Goal: Task Accomplishment & Management: Complete application form

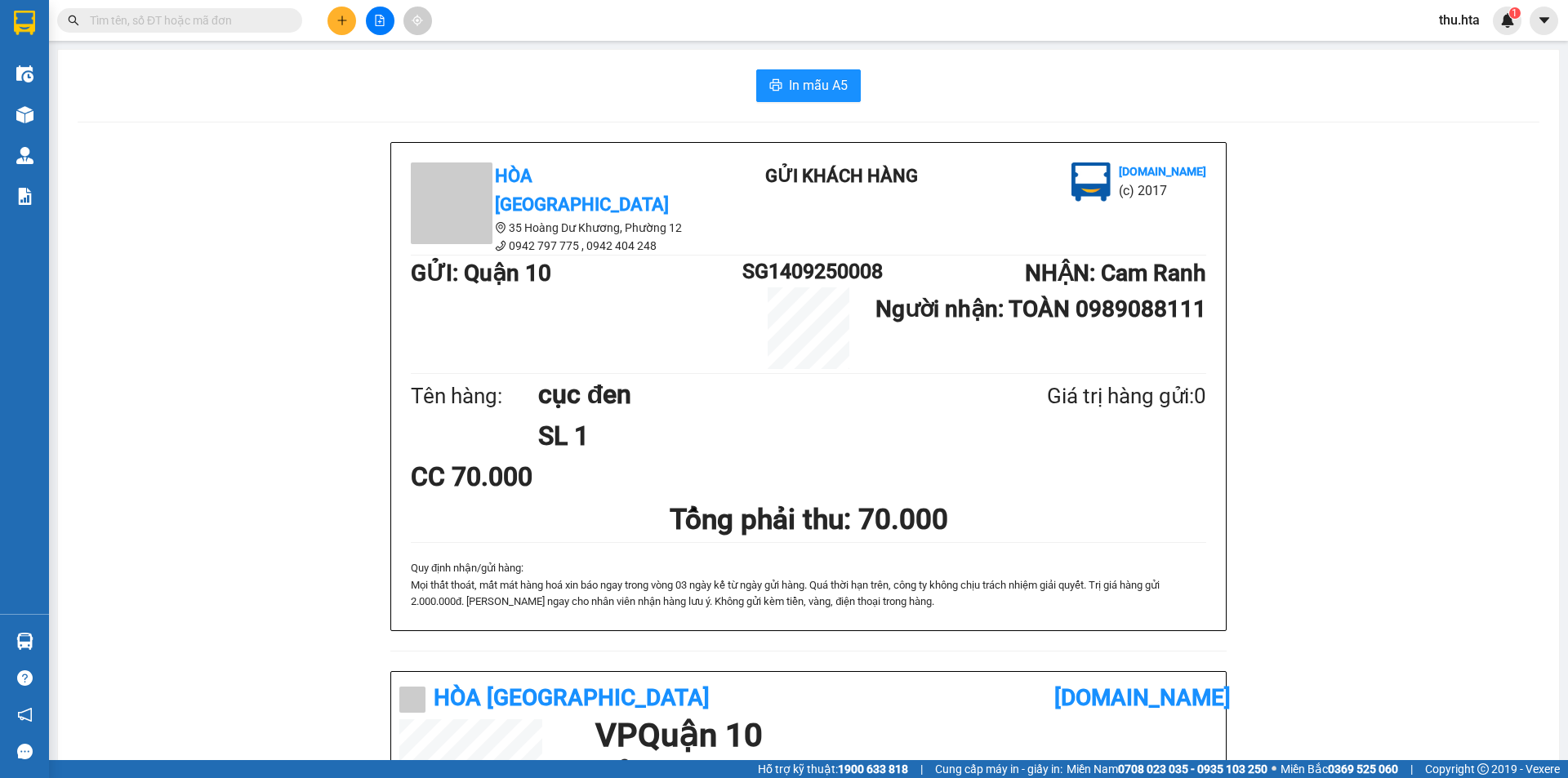
click at [349, 11] on button at bounding box center [342, 21] width 28 height 28
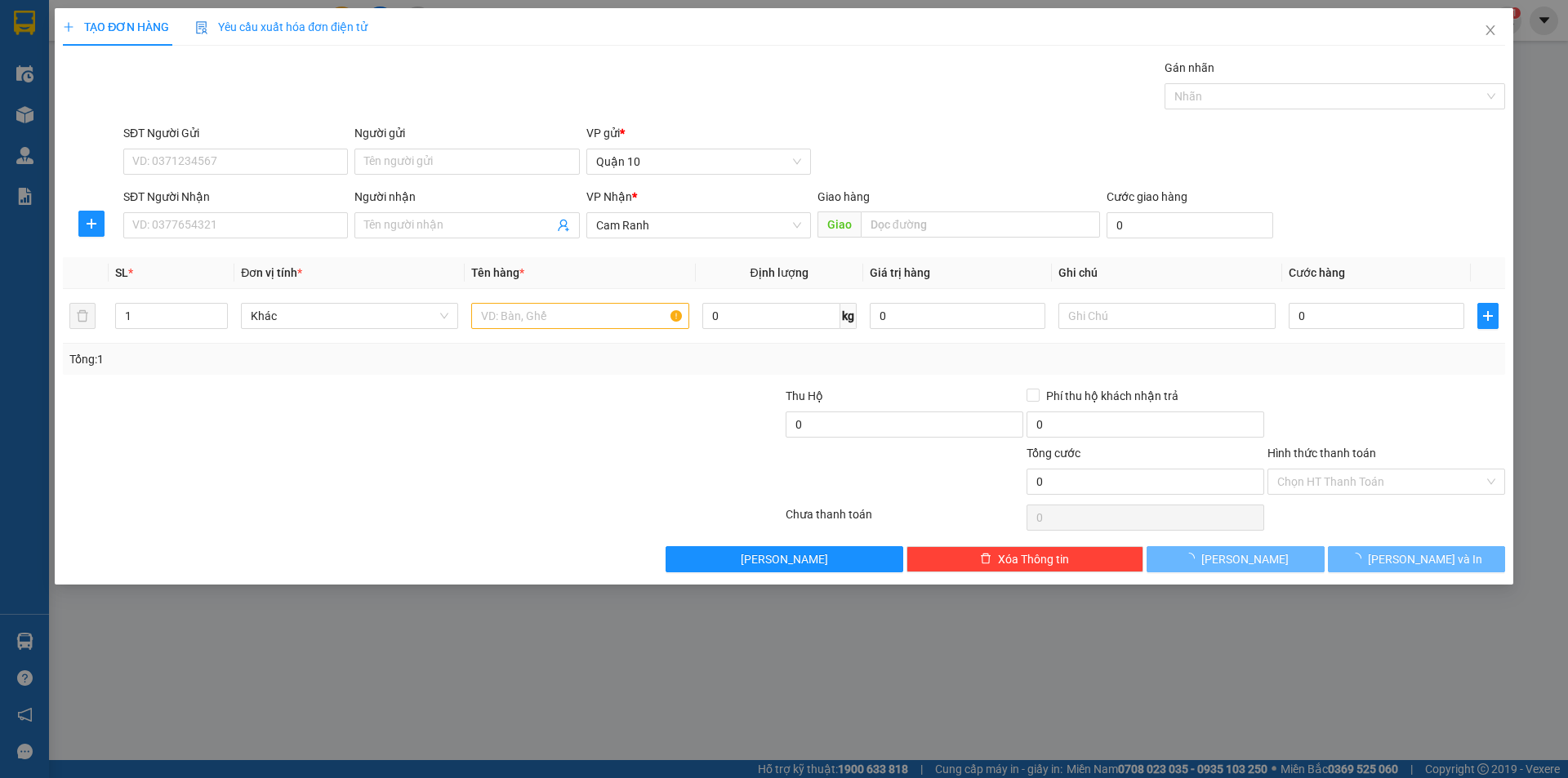
click at [186, 200] on div "SĐT Người Nhận" at bounding box center [236, 197] width 224 height 18
click at [186, 212] on input "SĐT Người Nhận" at bounding box center [236, 225] width 224 height 26
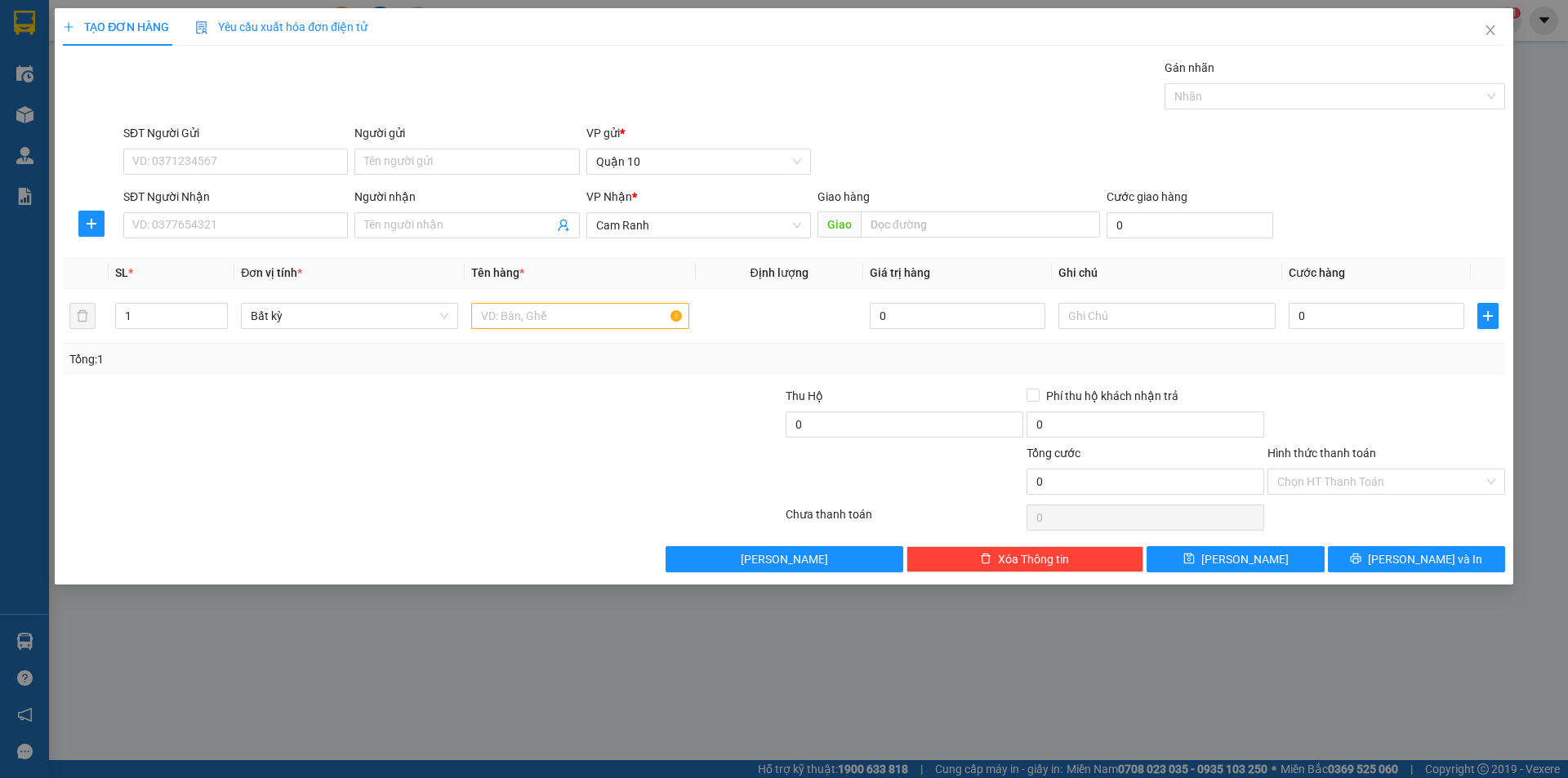
click at [186, 205] on div "SĐT Người Nhận" at bounding box center [236, 197] width 224 height 18
click at [186, 212] on input "SĐT Người Nhận" at bounding box center [236, 225] width 224 height 26
type input "0384805505"
drag, startPoint x: 414, startPoint y: 225, endPoint x: 422, endPoint y: 219, distance: 10.0
click at [416, 223] on input "Người nhận" at bounding box center [458, 225] width 189 height 18
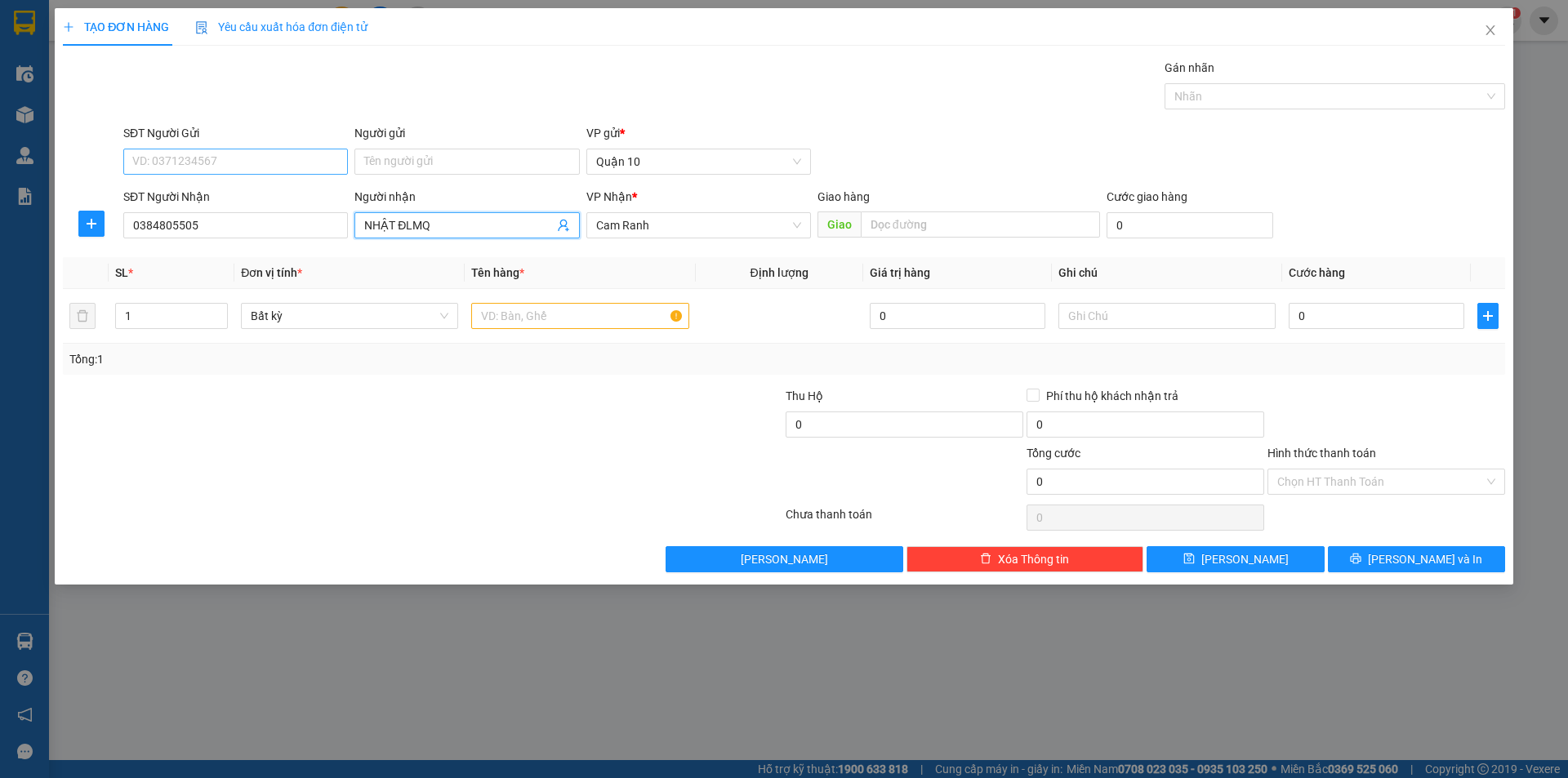
type input "NHẬT ĐLMQ"
click at [192, 165] on input "SĐT Người Gửi" at bounding box center [236, 161] width 224 height 26
type input "0353705634"
drag, startPoint x: 553, startPoint y: 342, endPoint x: 545, endPoint y: 323, distance: 20.6
click at [546, 326] on td at bounding box center [580, 316] width 230 height 54
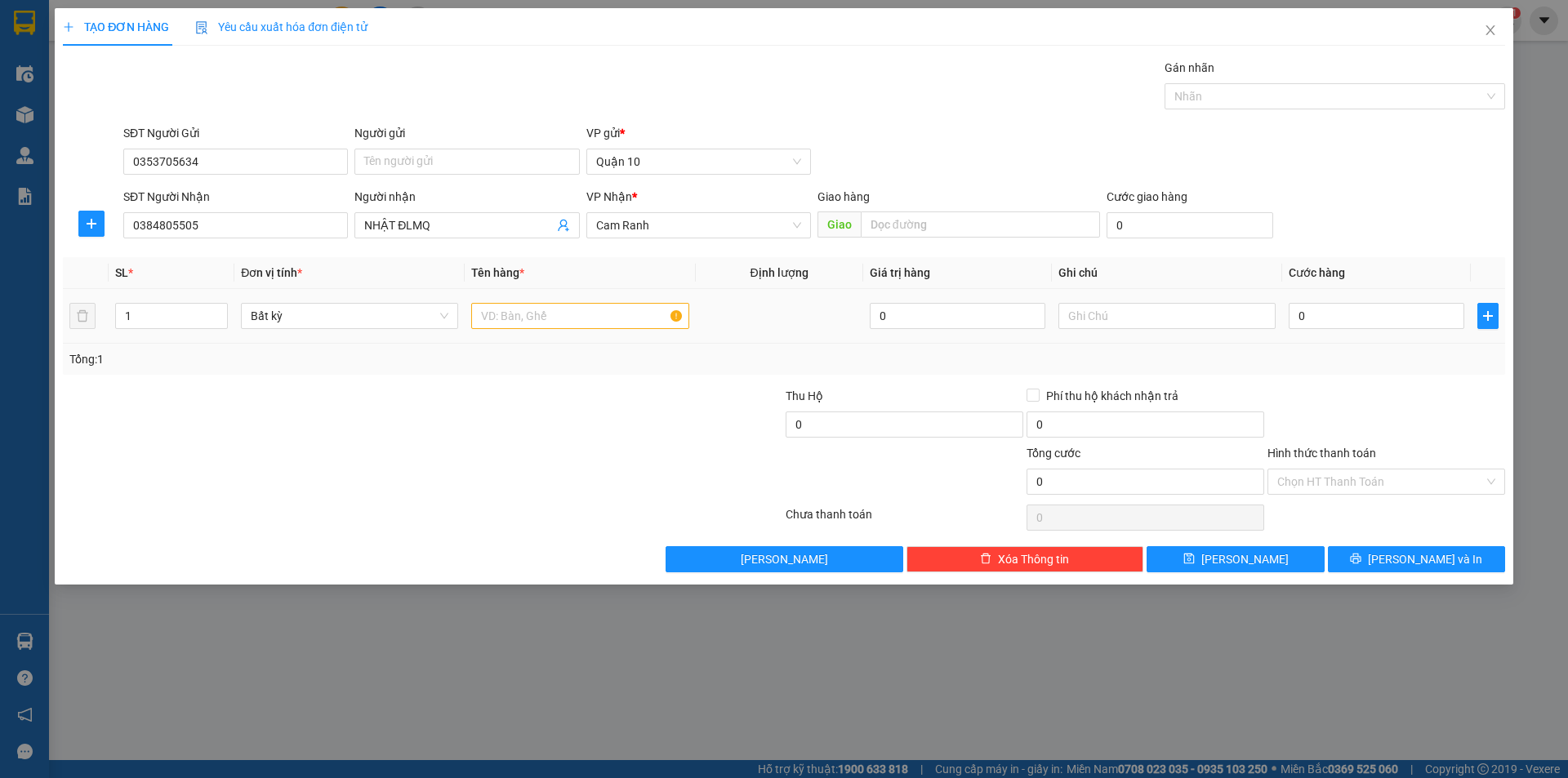
click at [540, 308] on input "text" at bounding box center [580, 316] width 217 height 26
type input "KIỆN DÀI"
click at [1381, 315] on input "0" at bounding box center [1377, 316] width 176 height 26
type input "4"
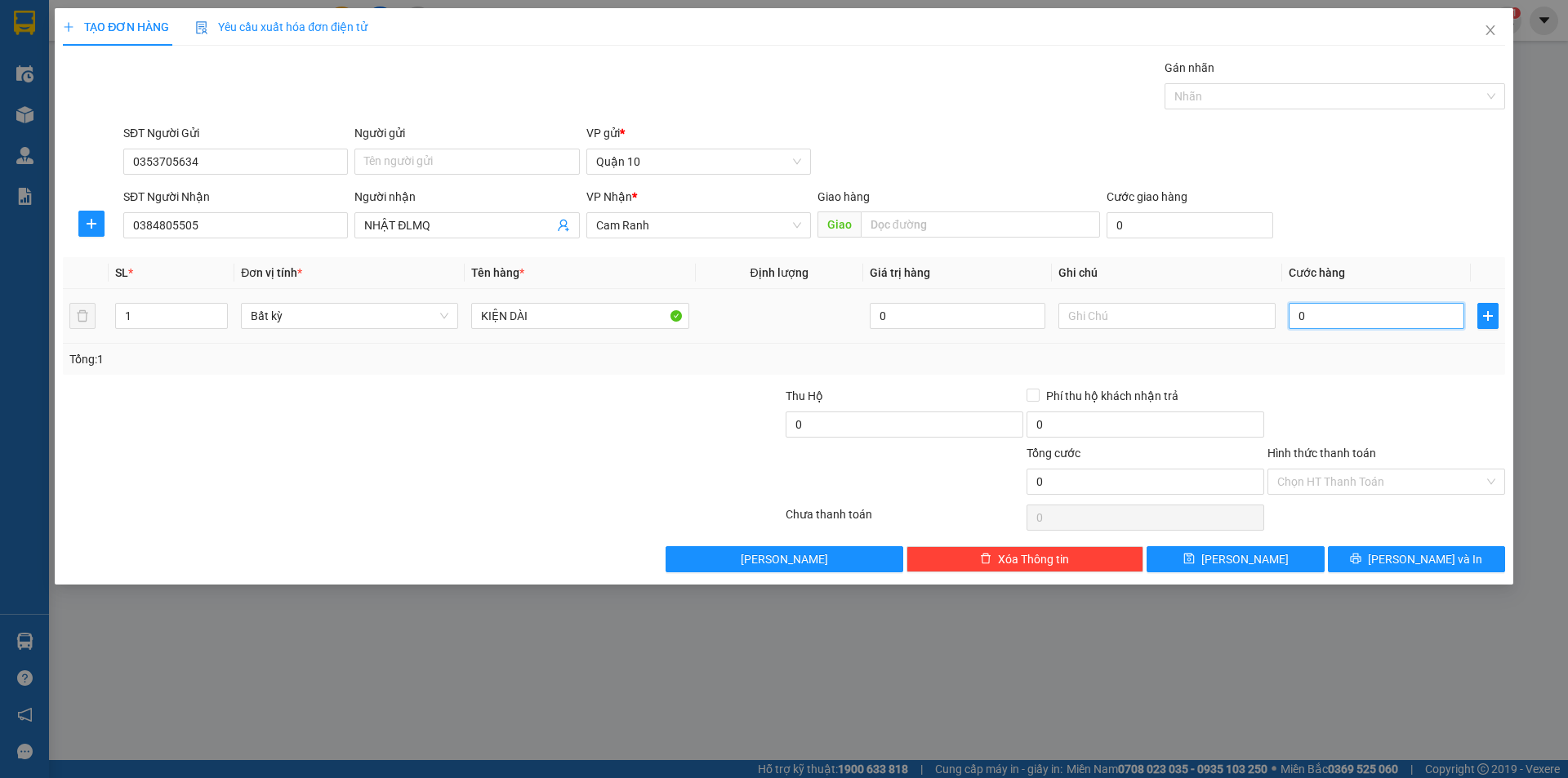
type input "4"
type input "0"
type input "07"
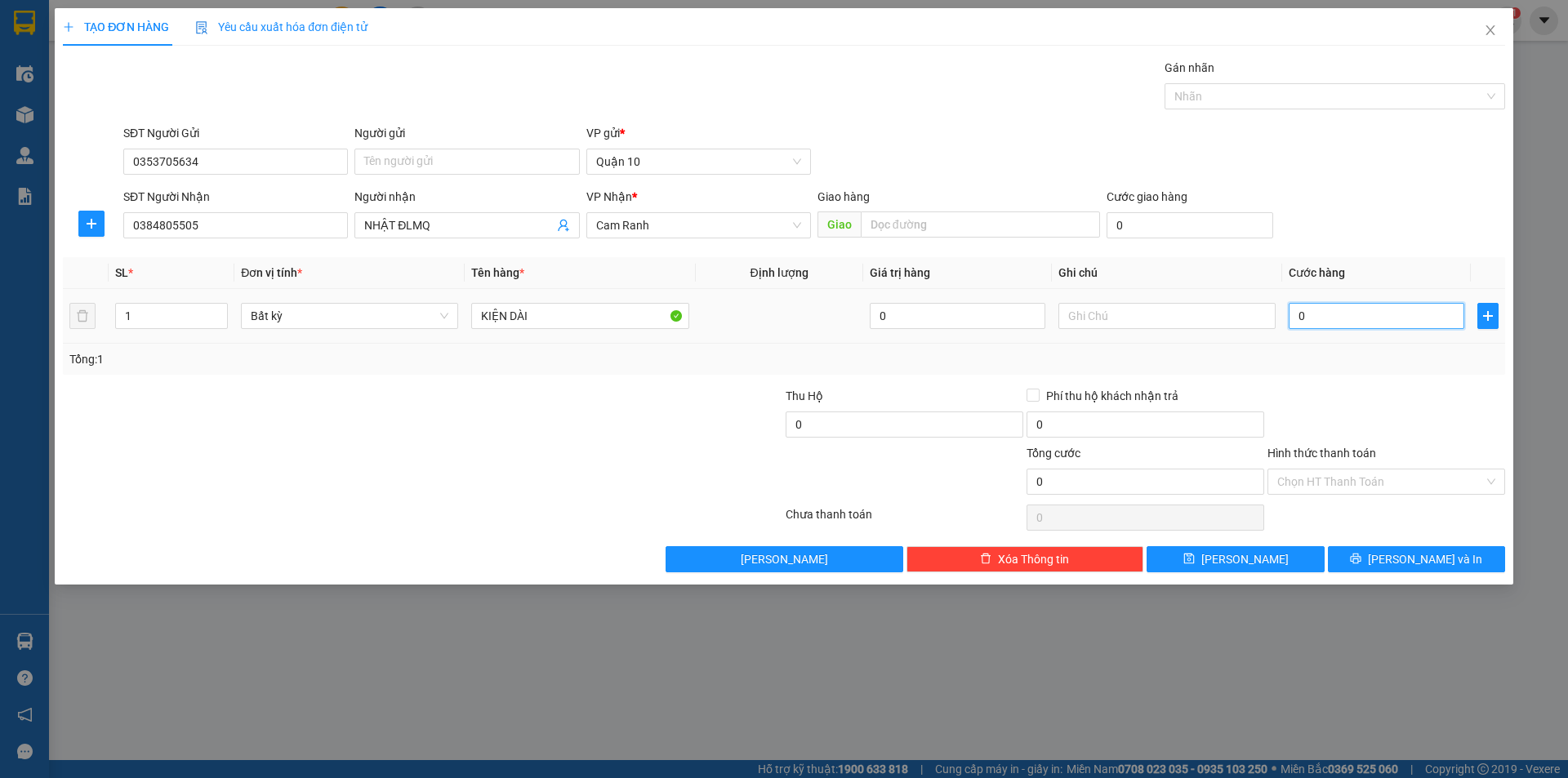
type input "7"
type input "070"
type input "70"
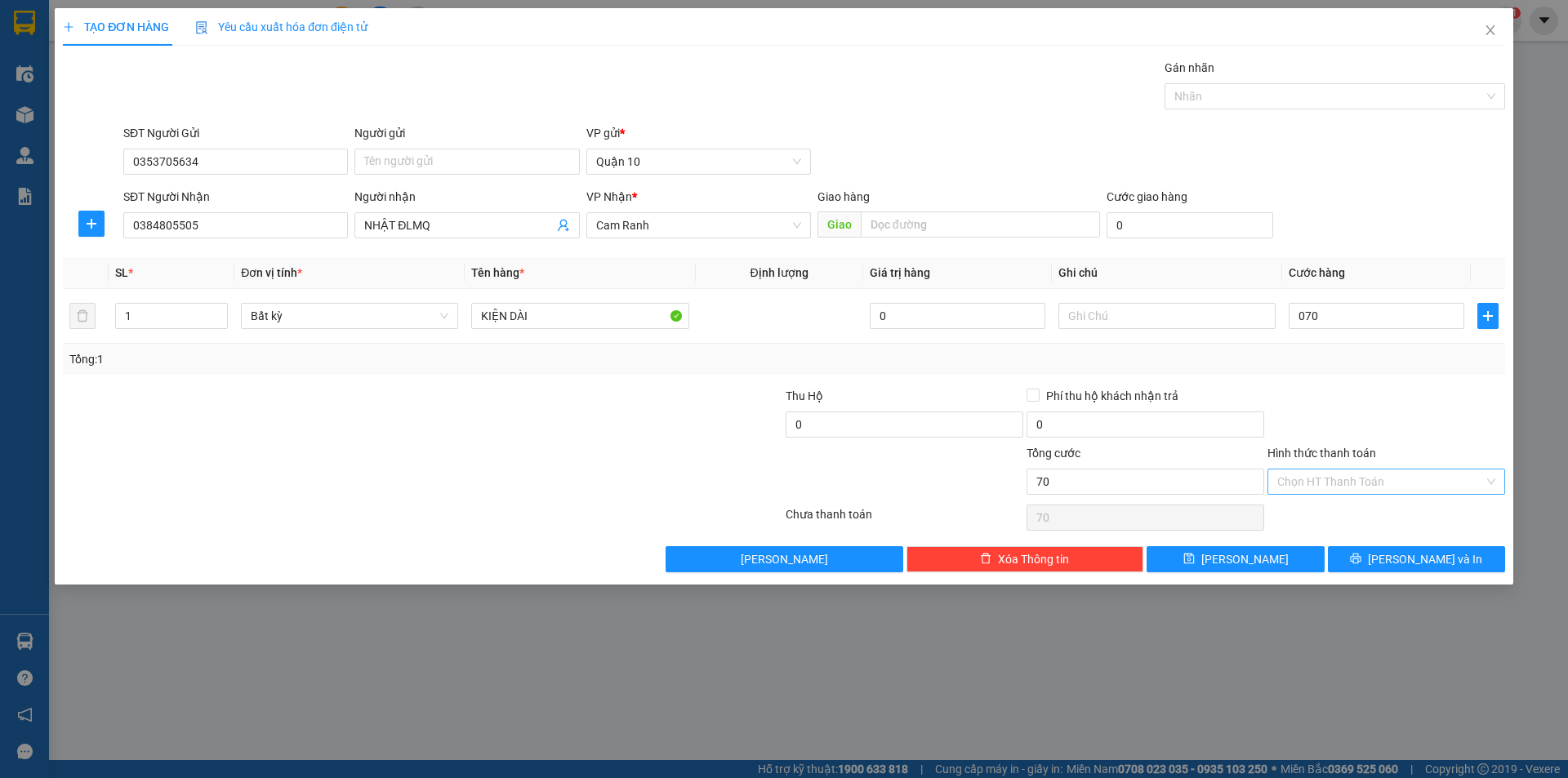
type input "70.000"
click at [1286, 482] on input "Hình thức thanh toán" at bounding box center [1380, 481] width 206 height 24
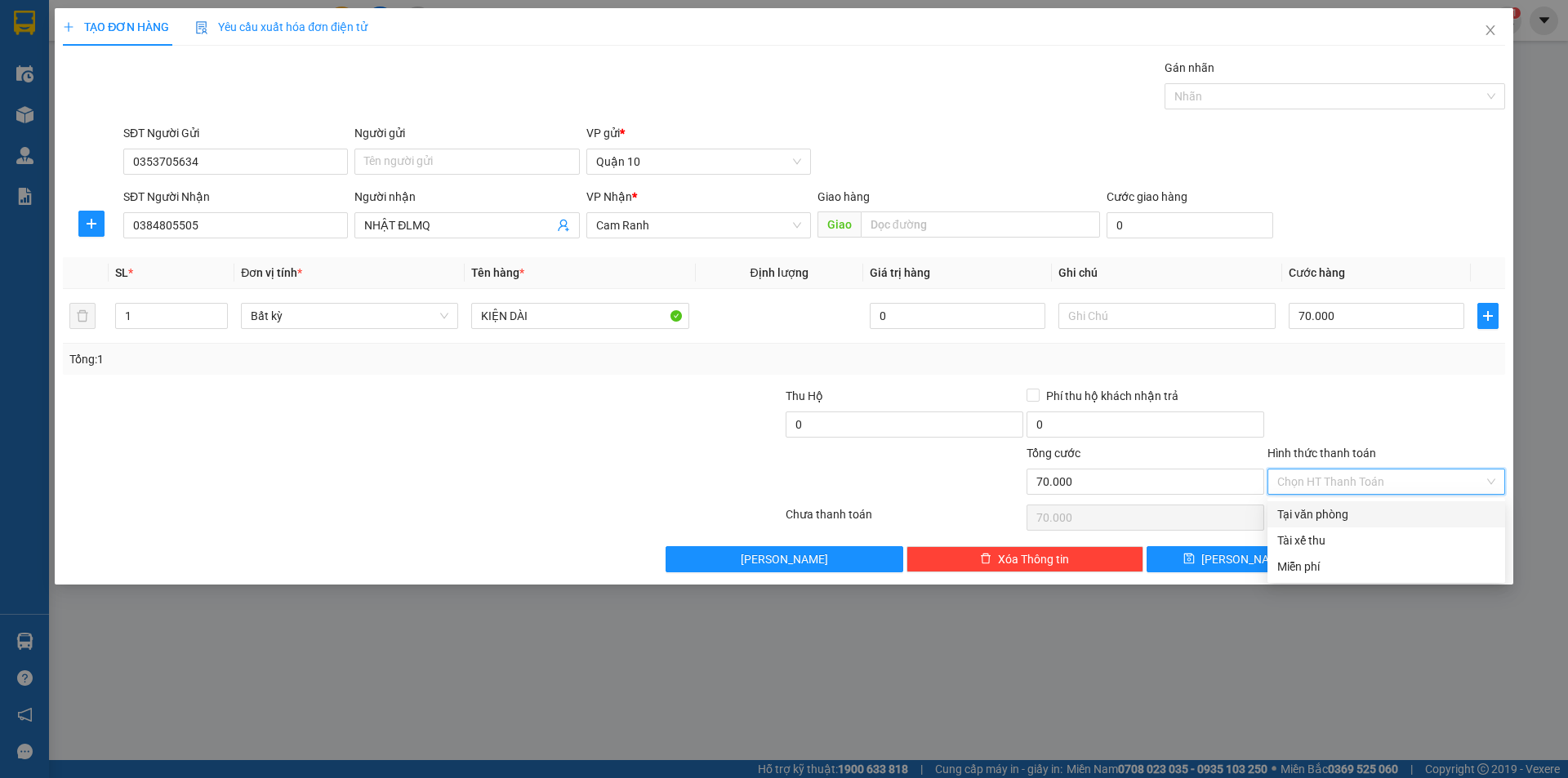
drag, startPoint x: 1334, startPoint y: 514, endPoint x: 1340, endPoint y: 523, distance: 10.8
click at [1335, 514] on div "Tại văn phòng" at bounding box center [1386, 514] width 218 height 18
type input "0"
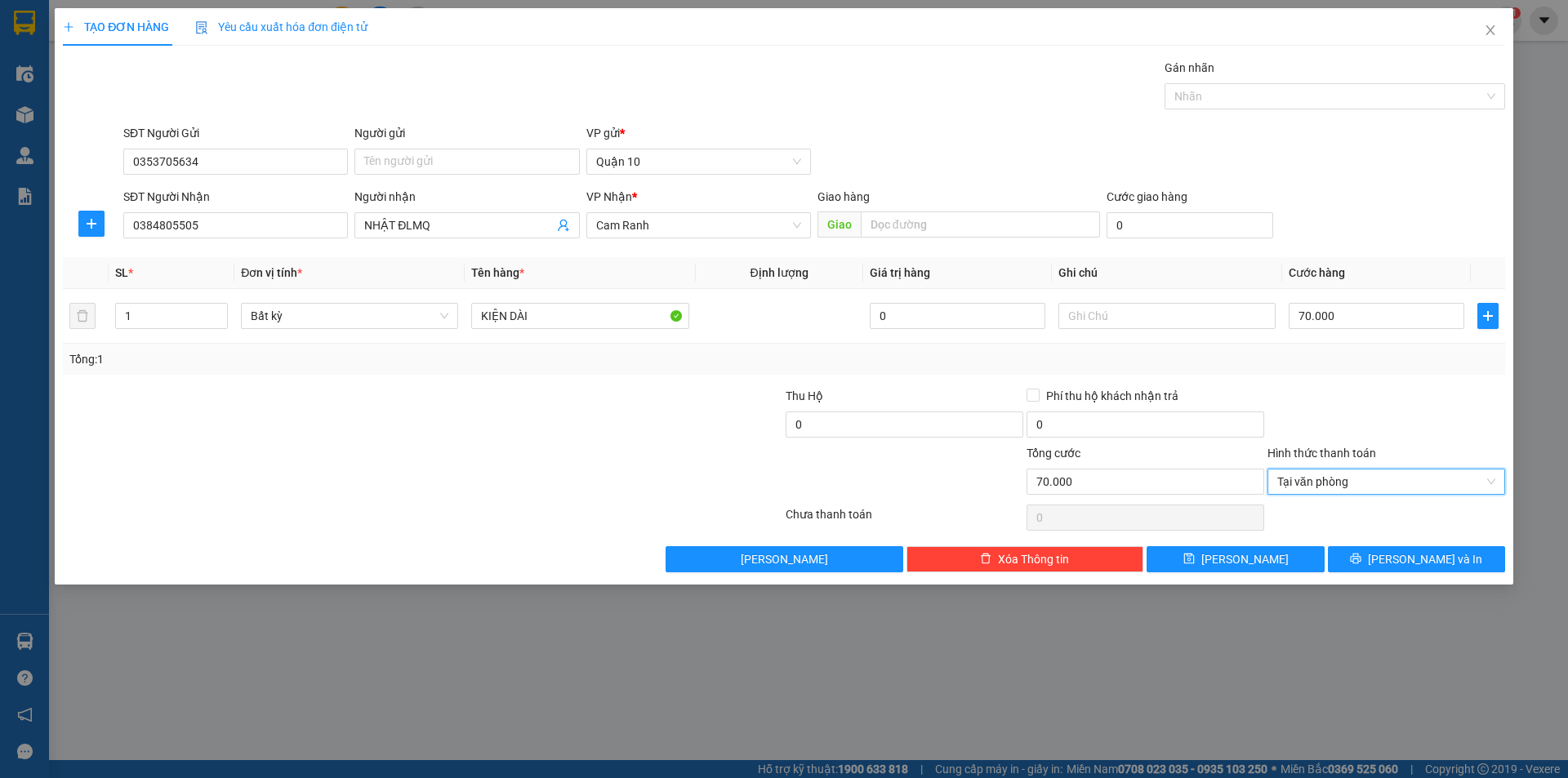
click at [1440, 544] on div "Transit Pickup Surcharge Ids Transit Deliver Surcharge Ids Transit Deliver Surc…" at bounding box center [784, 315] width 1443 height 513
click at [1452, 551] on button "[PERSON_NAME] và In" at bounding box center [1416, 559] width 177 height 26
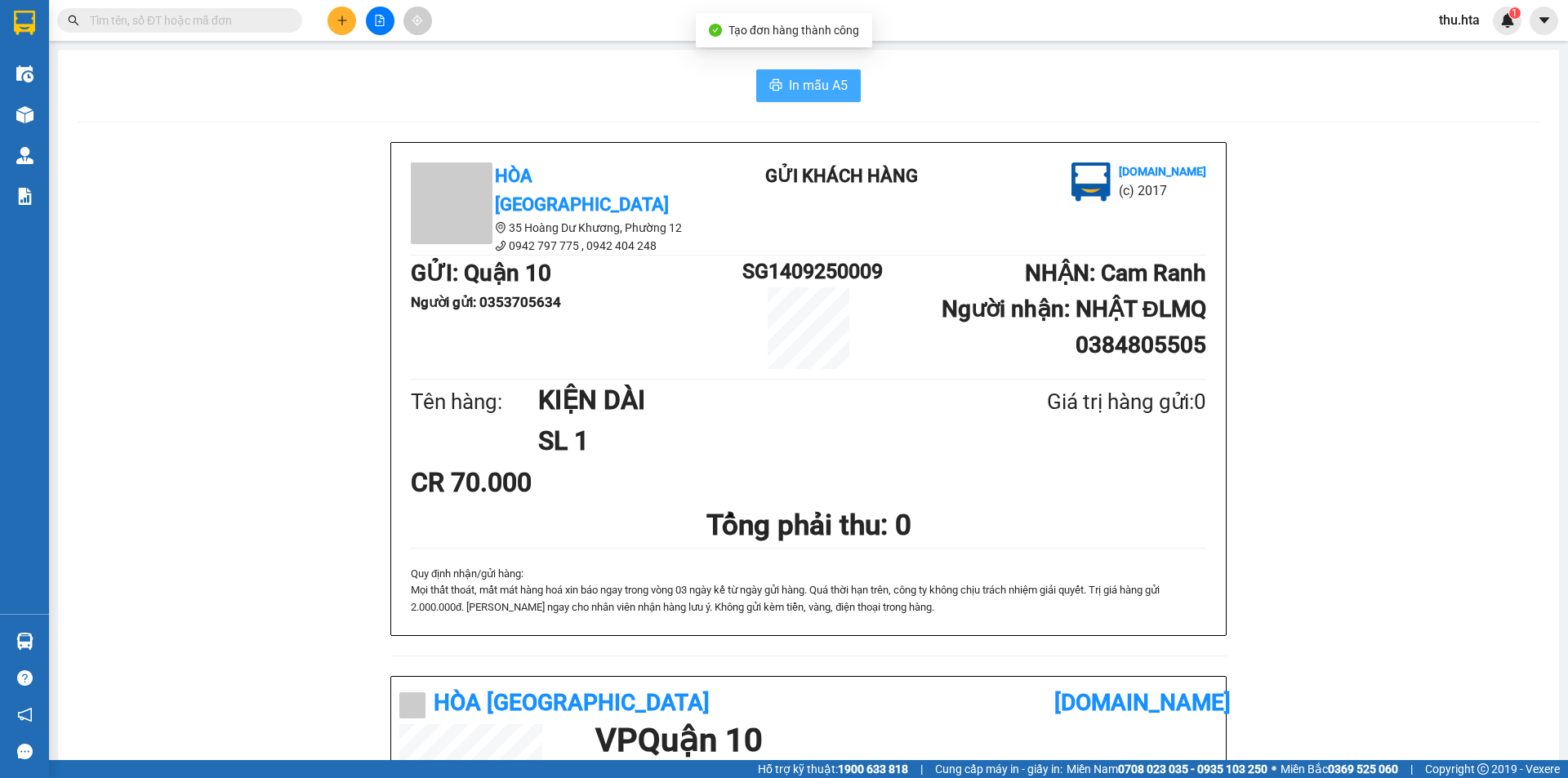
drag, startPoint x: 782, startPoint y: 67, endPoint x: 783, endPoint y: 79, distance: 12.0
click at [781, 67] on div "In mẫu A5 Hòa Thuận Anh 35 Hoàng Dư Khương, [GEOGRAPHIC_DATA] 12 0942 797 775 …" at bounding box center [809, 656] width 1502 height 1213
click at [803, 99] on button "In mẫu A5" at bounding box center [809, 85] width 104 height 33
click at [350, 19] on button at bounding box center [342, 21] width 28 height 28
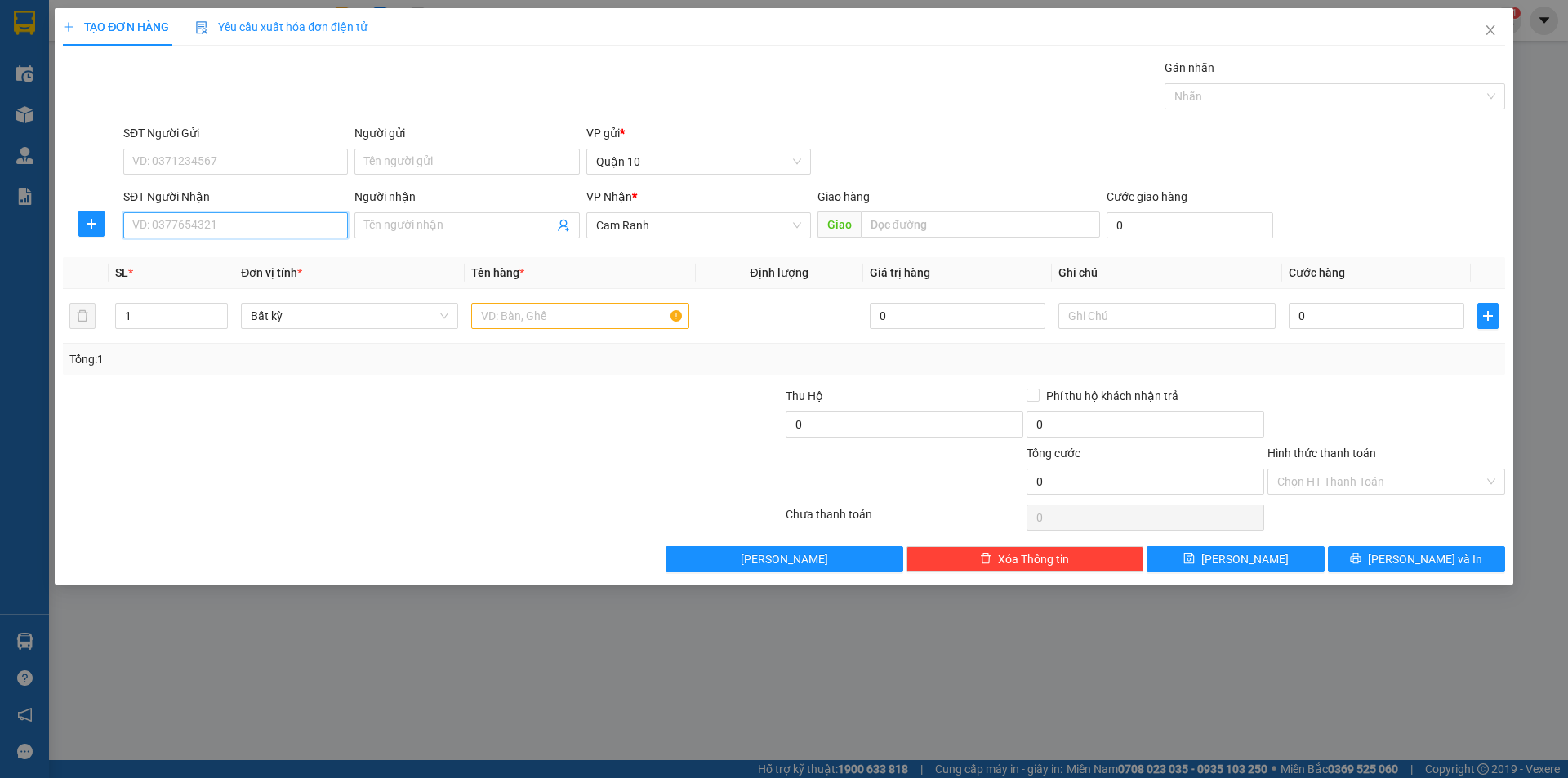
click at [167, 232] on input "SĐT Người Nhận" at bounding box center [236, 225] width 224 height 26
drag, startPoint x: 148, startPoint y: 218, endPoint x: 128, endPoint y: 211, distance: 21.2
click at [149, 218] on input "SĐT Người Nhận" at bounding box center [236, 225] width 224 height 26
type input "0906925693"
click at [405, 241] on div "Người nhận Tên người nhận" at bounding box center [467, 216] width 224 height 57
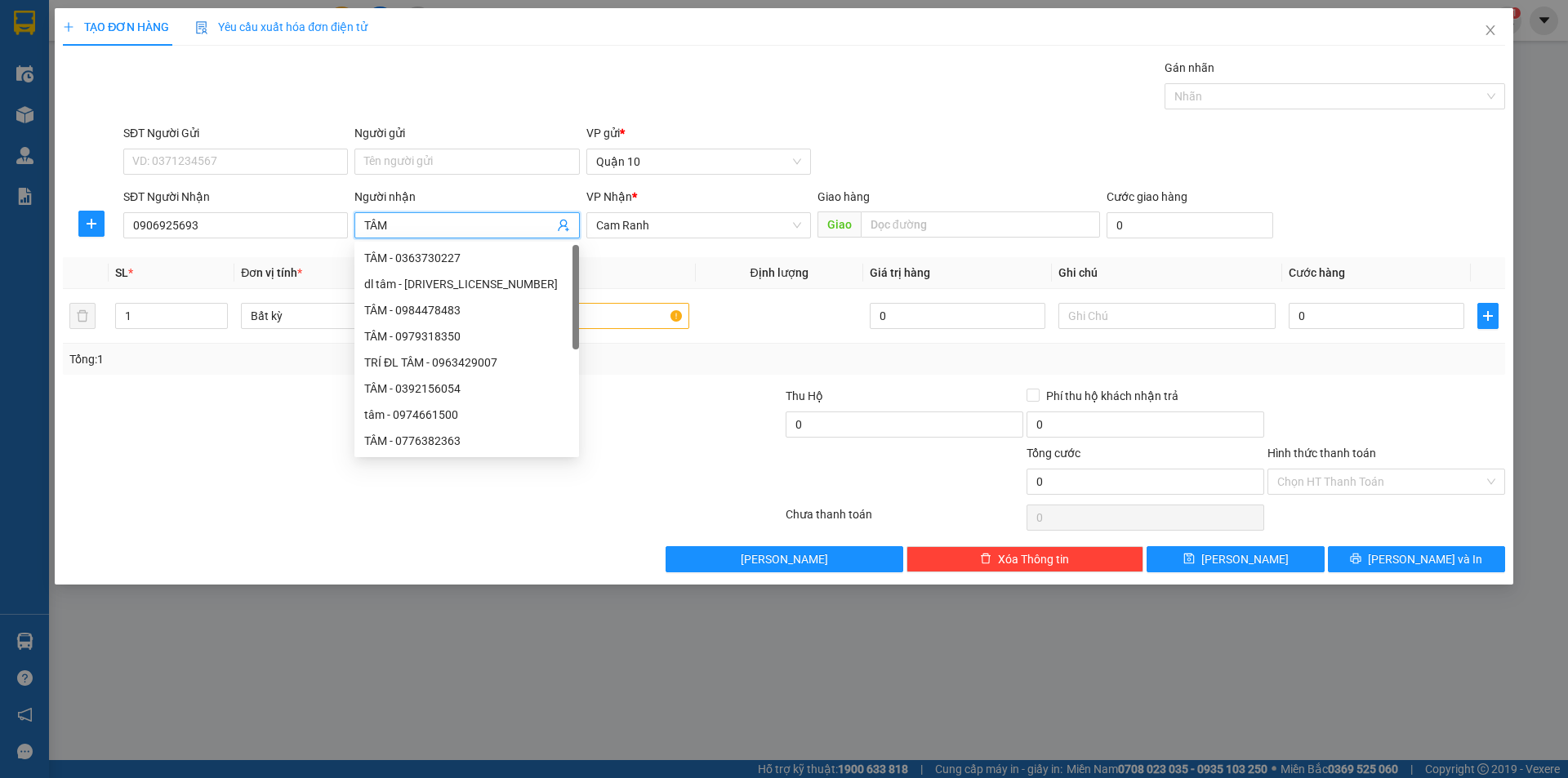
type input "TÂM"
drag, startPoint x: 206, startPoint y: 142, endPoint x: 197, endPoint y: 149, distance: 11.4
click at [204, 145] on div "SĐT Người Gửi" at bounding box center [236, 136] width 224 height 24
click at [190, 163] on input "SĐT Người Gửi" at bounding box center [236, 161] width 224 height 26
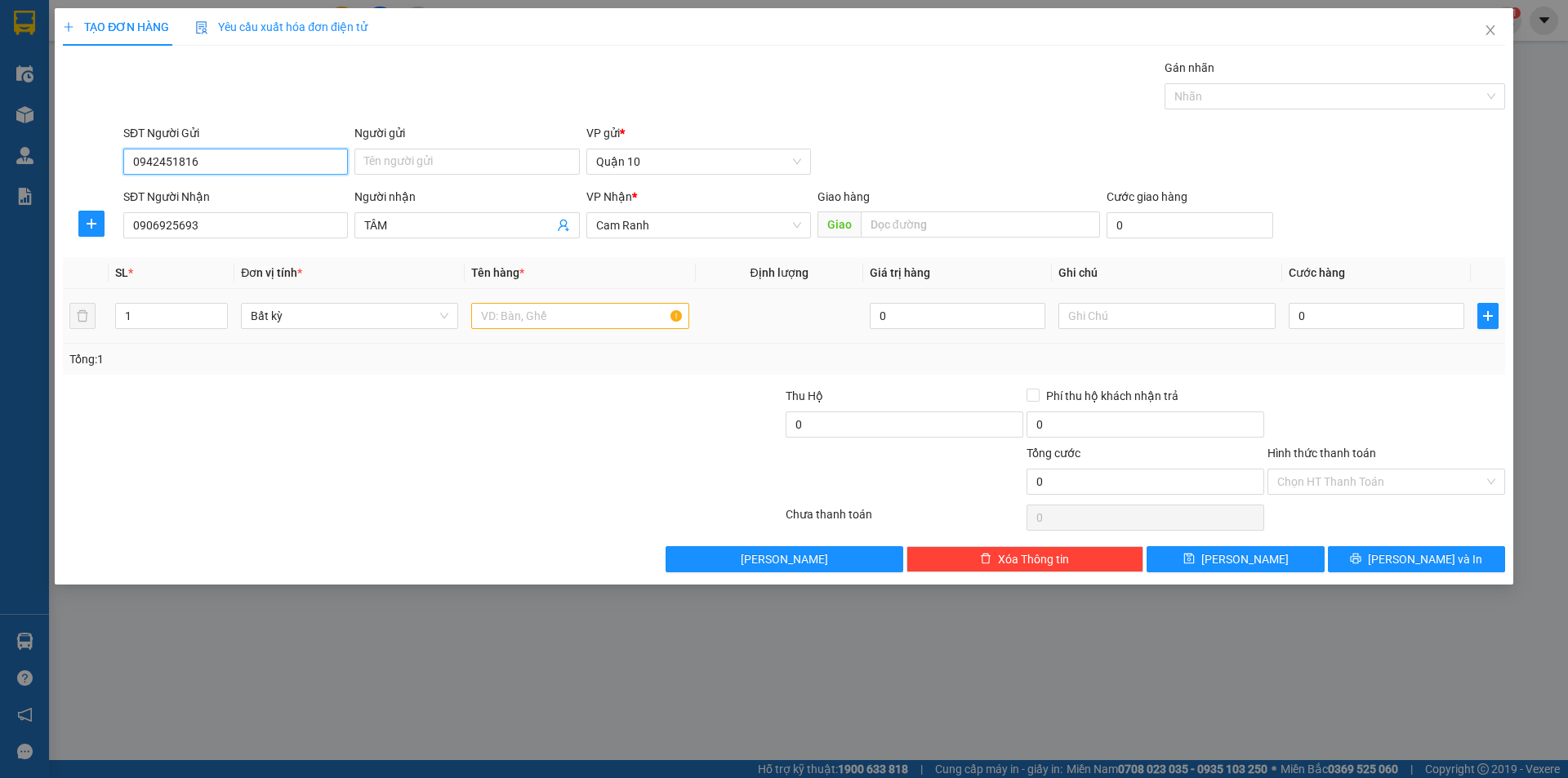
type input "0942451816"
click at [512, 317] on input "text" at bounding box center [580, 316] width 217 height 26
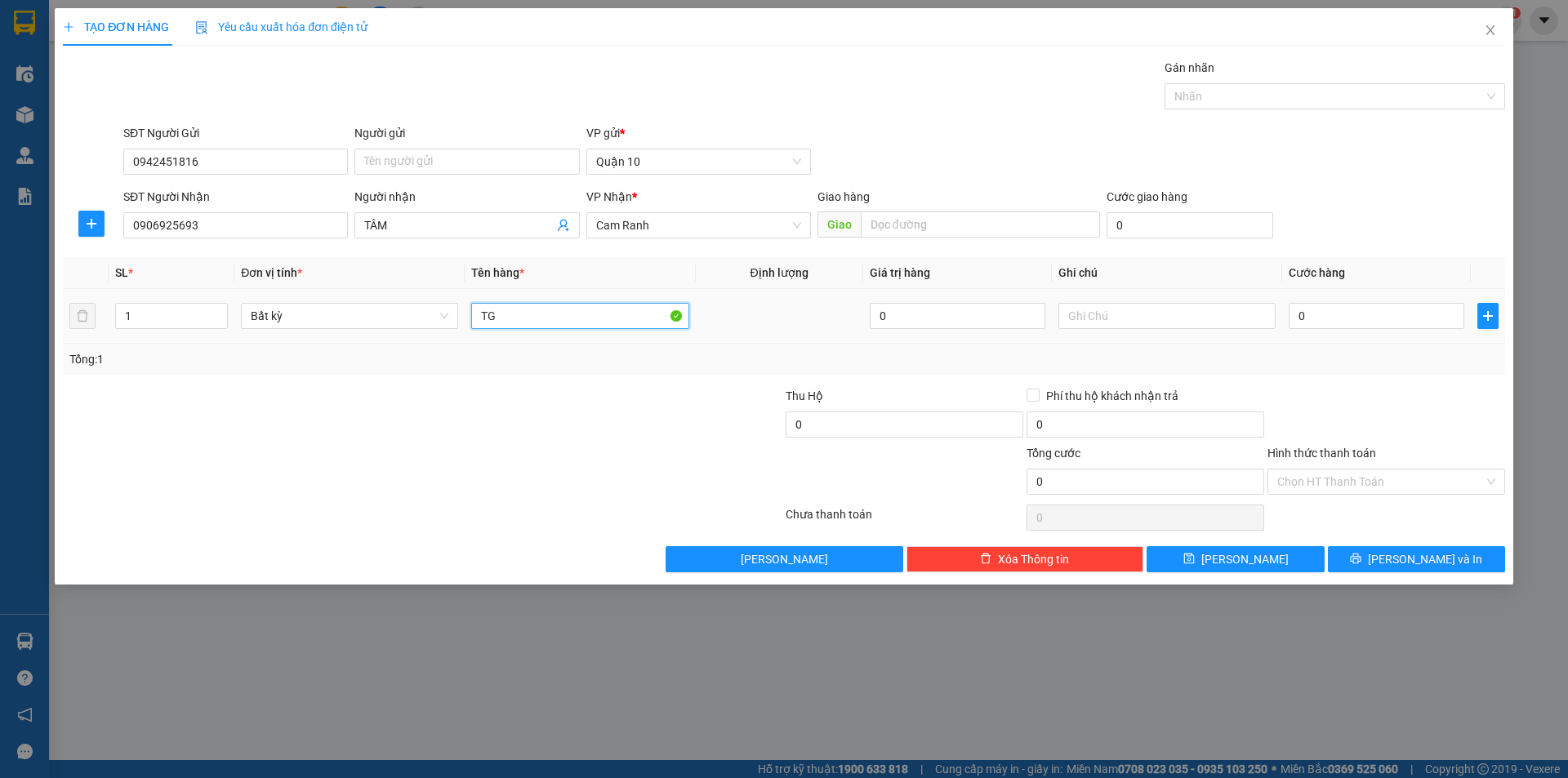
type input "TG"
click at [1387, 329] on div "0" at bounding box center [1377, 316] width 176 height 33
click at [543, 324] on input "TG" at bounding box center [580, 316] width 217 height 26
click at [1395, 324] on input "0" at bounding box center [1377, 316] width 176 height 26
type input "3"
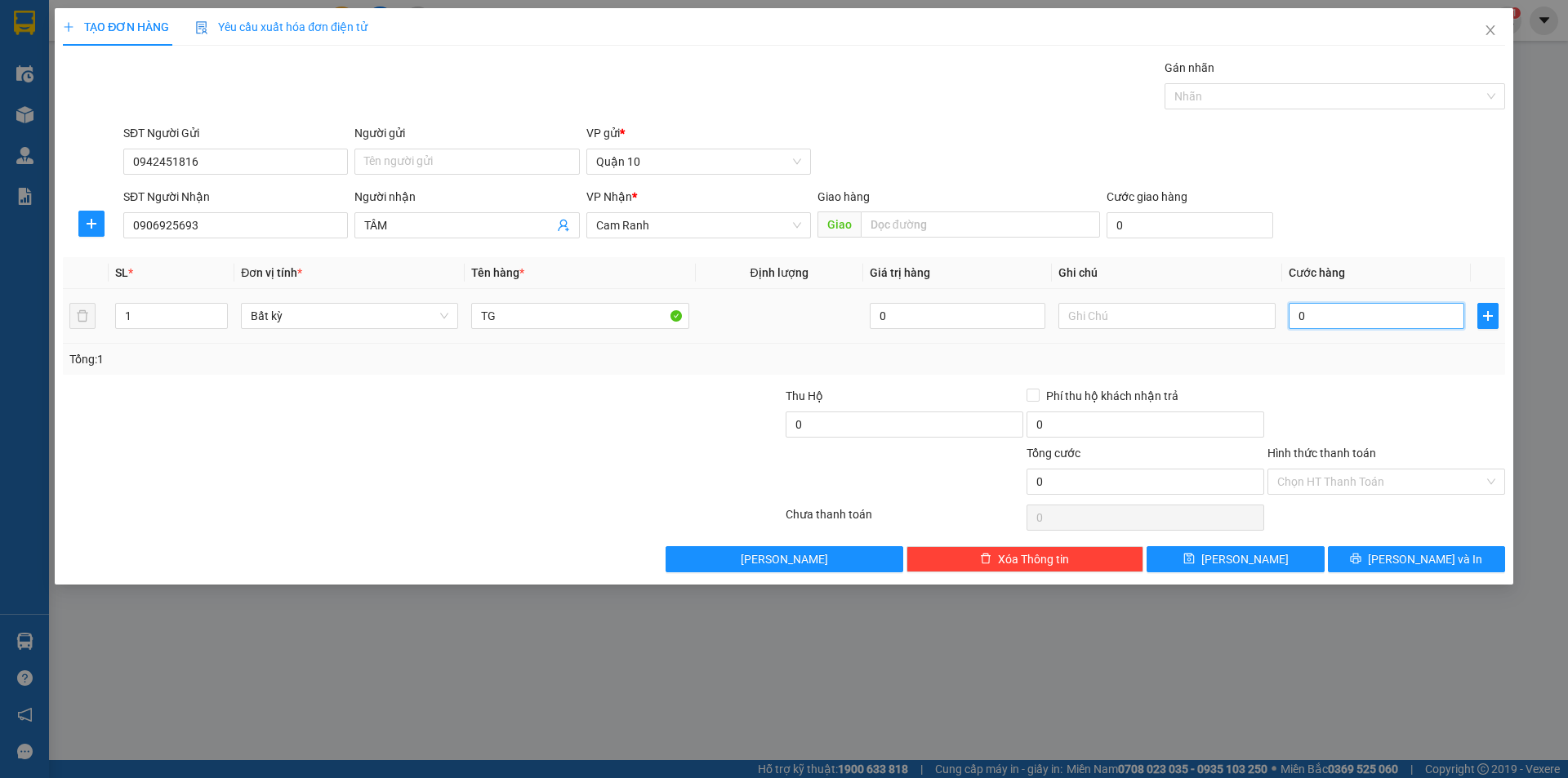
type input "3"
type input "30"
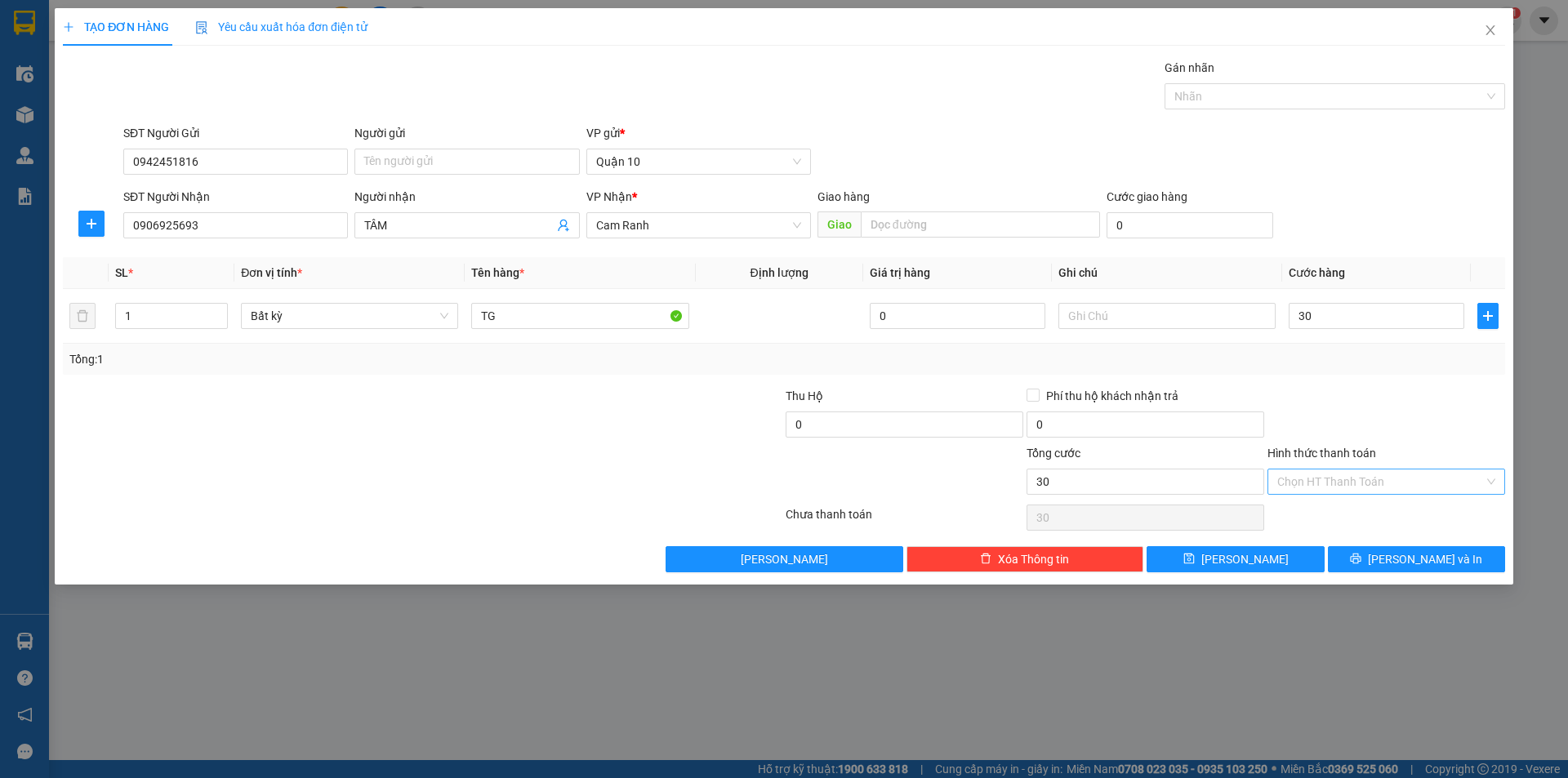
type input "30.000"
click at [1388, 482] on input "Hình thức thanh toán" at bounding box center [1380, 481] width 206 height 24
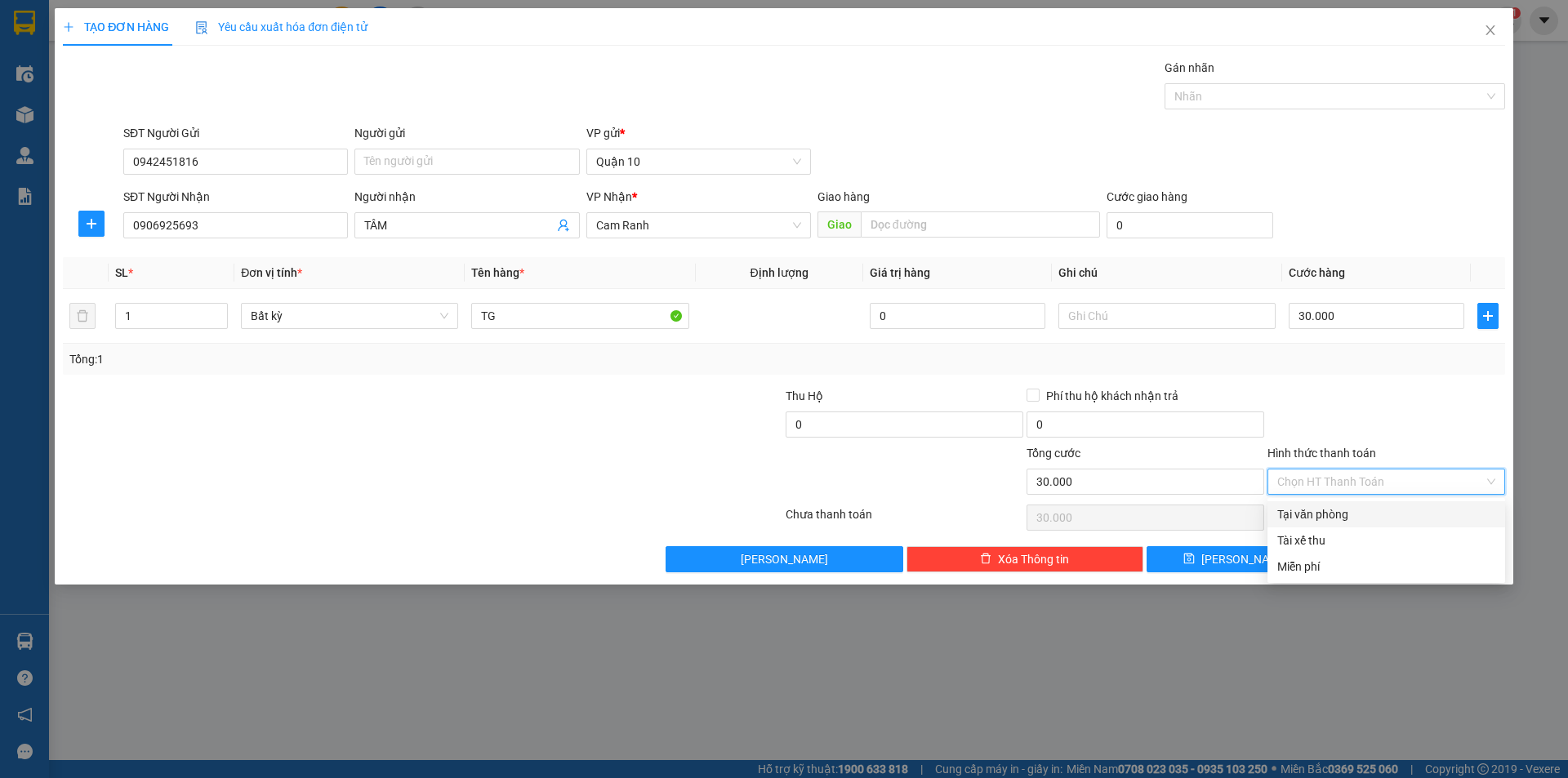
click at [1378, 504] on div "Tại văn phòng" at bounding box center [1386, 514] width 237 height 26
type input "0"
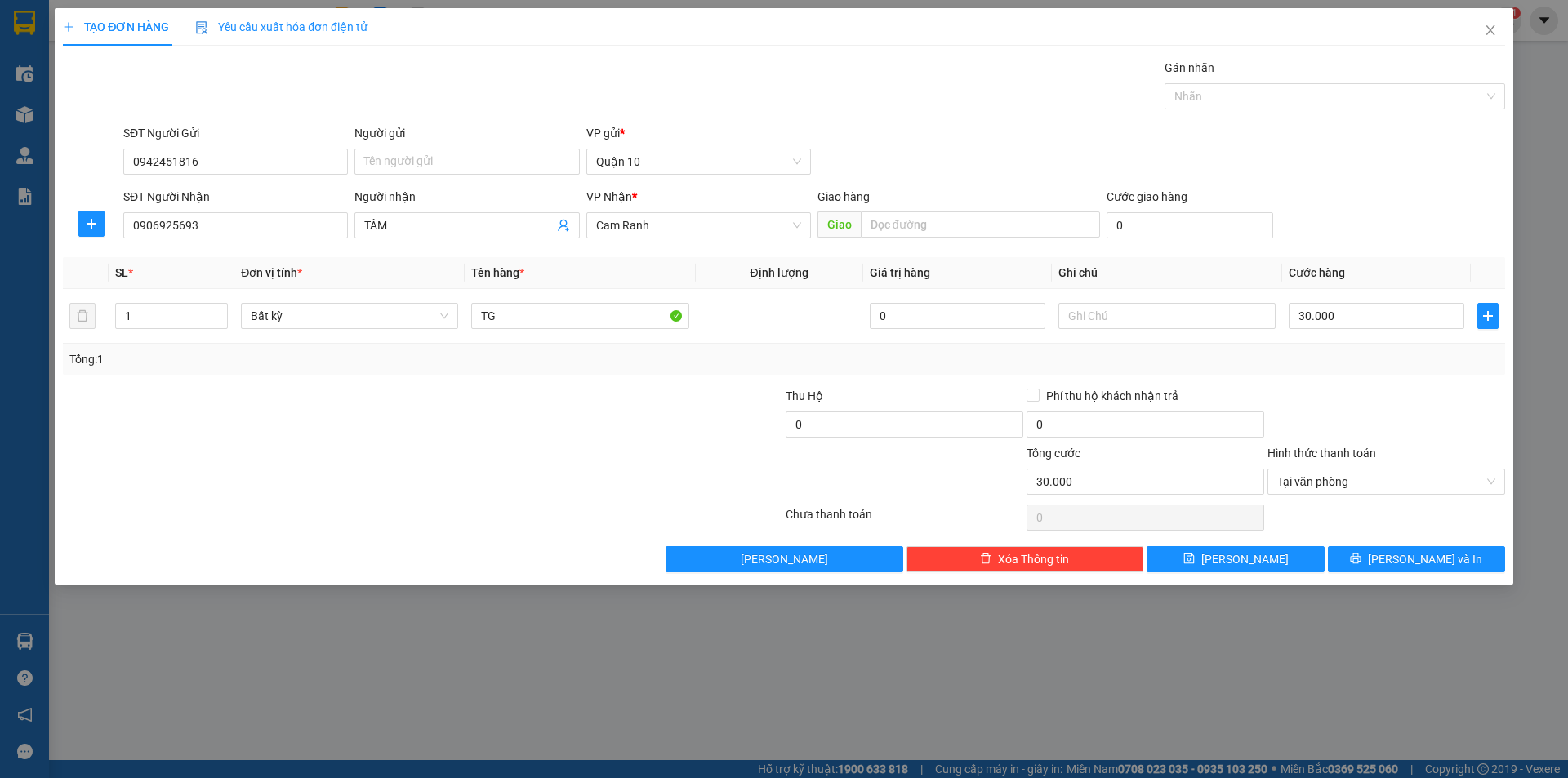
click at [1445, 543] on div "Transit Pickup Surcharge Ids Transit Deliver Surcharge Ids Transit Deliver Surc…" at bounding box center [784, 315] width 1443 height 513
click at [1382, 565] on button "[PERSON_NAME] và In" at bounding box center [1416, 559] width 177 height 26
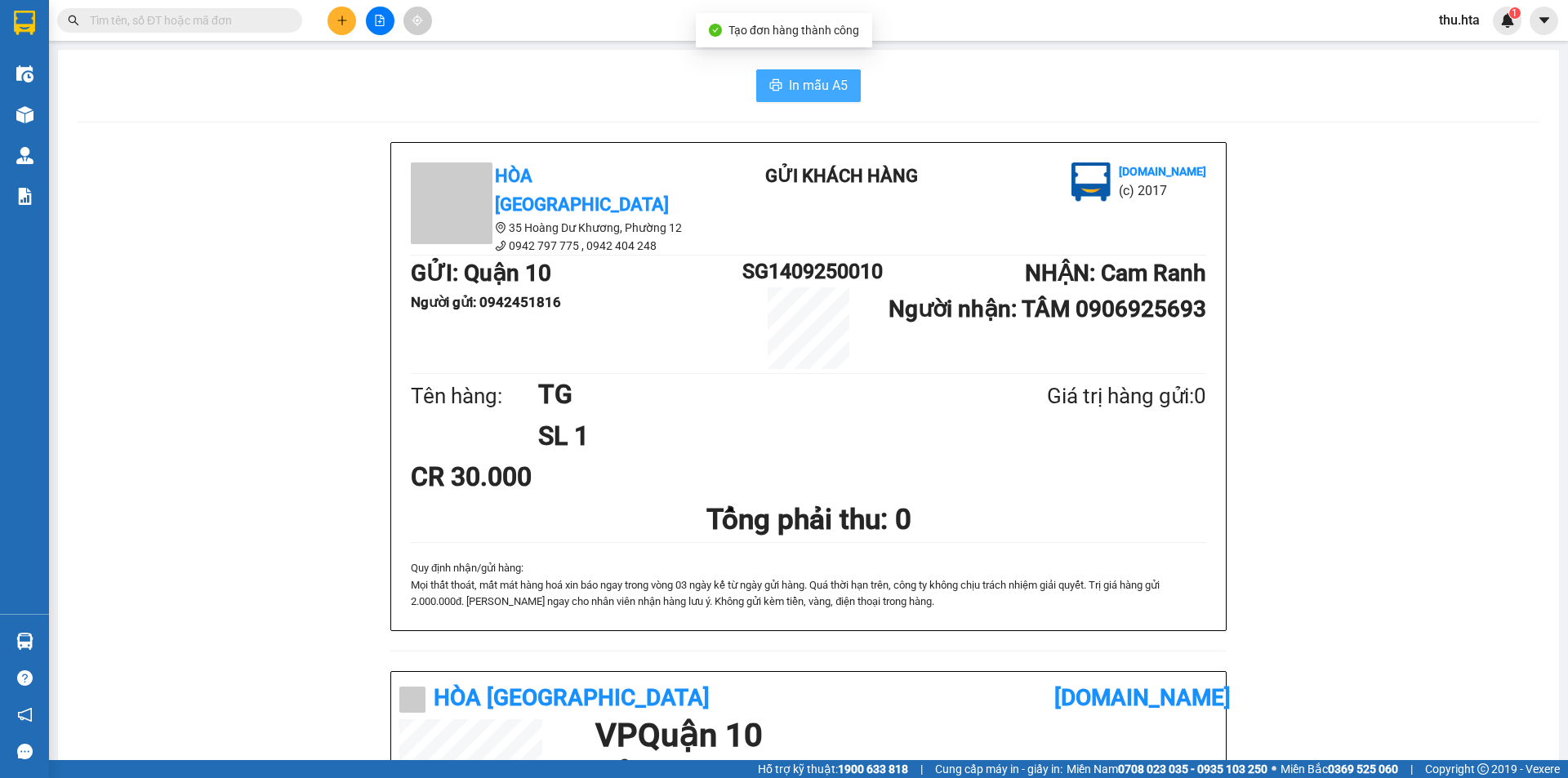
drag, startPoint x: 817, startPoint y: 60, endPoint x: 816, endPoint y: 77, distance: 17.0
click at [817, 74] on div "In mẫu A5 Hòa Thuận Anh 35 Hoàng Dư Khương, [GEOGRAPHIC_DATA] 12 0942 797 775 …" at bounding box center [809, 654] width 1502 height 1208
click at [816, 77] on span "In mẫu A5" at bounding box center [818, 85] width 59 height 21
